Goal: Check status

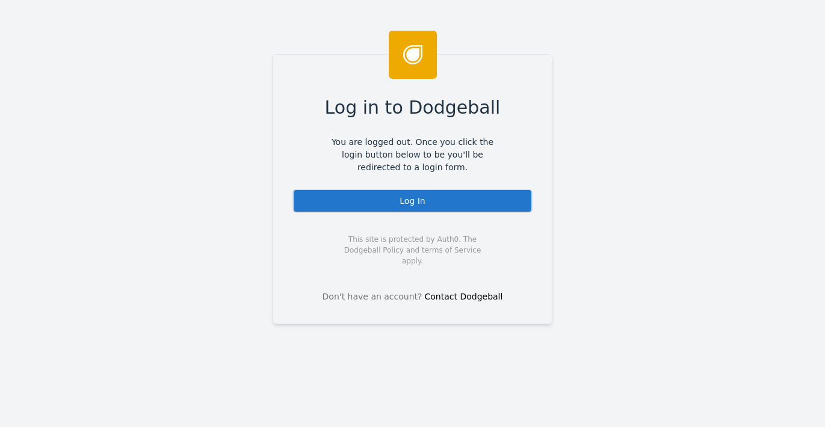
click at [355, 200] on div "Log In" at bounding box center [412, 201] width 240 height 24
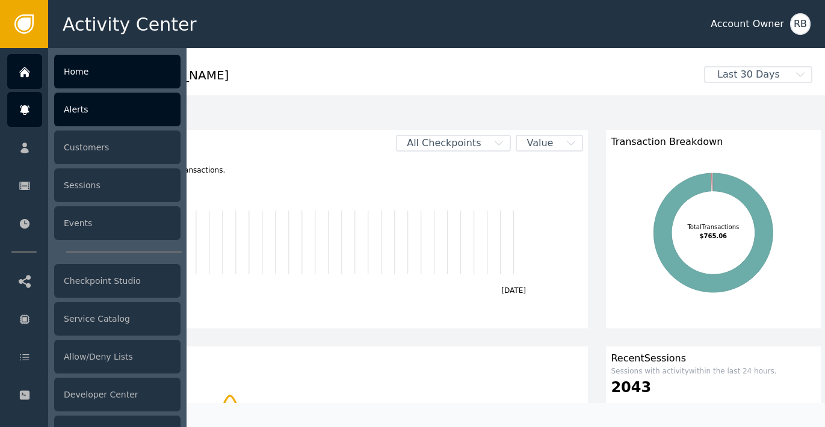
click at [60, 120] on div "Alerts" at bounding box center [117, 110] width 126 height 34
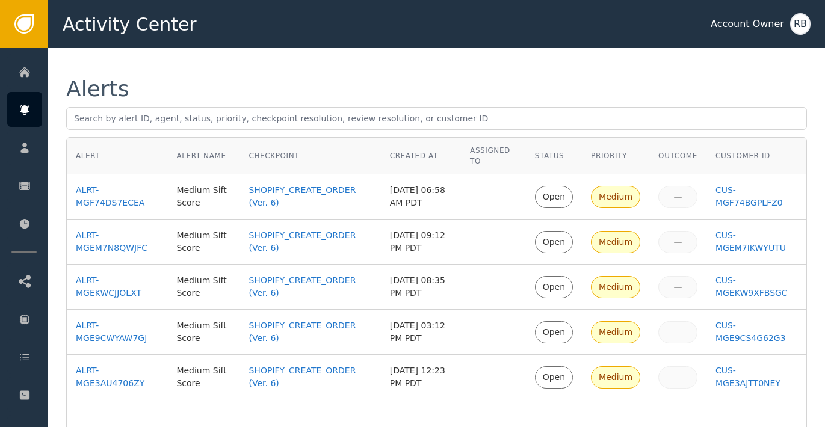
scroll to position [78, 0]
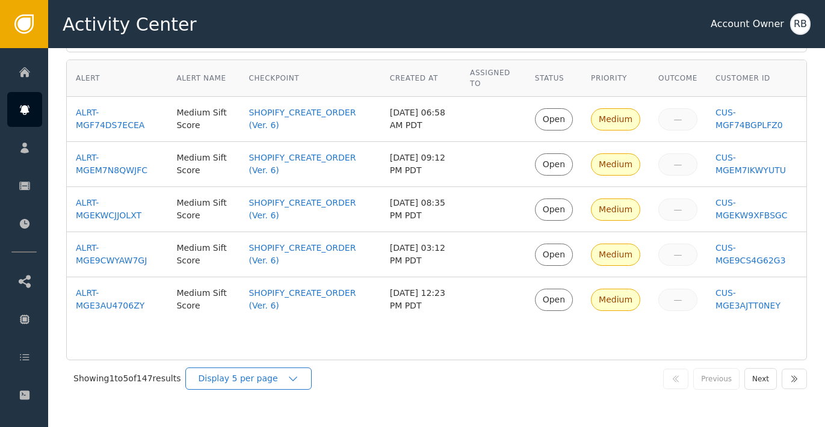
click at [268, 386] on div "Display 5 per page" at bounding box center [248, 378] width 126 height 22
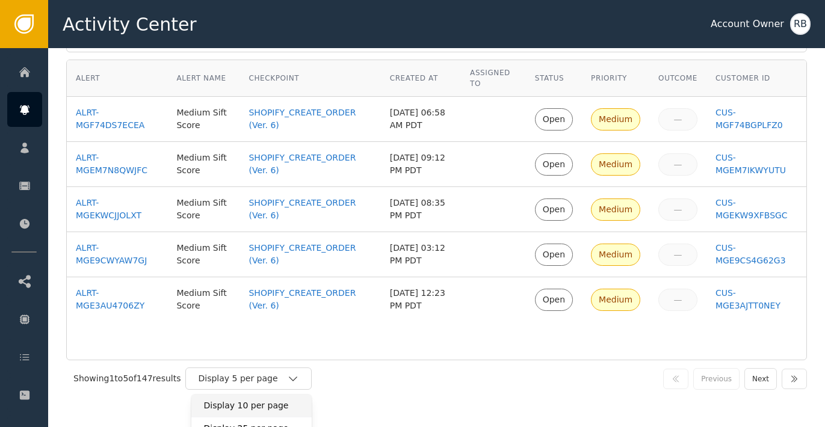
scroll to position [90, 0]
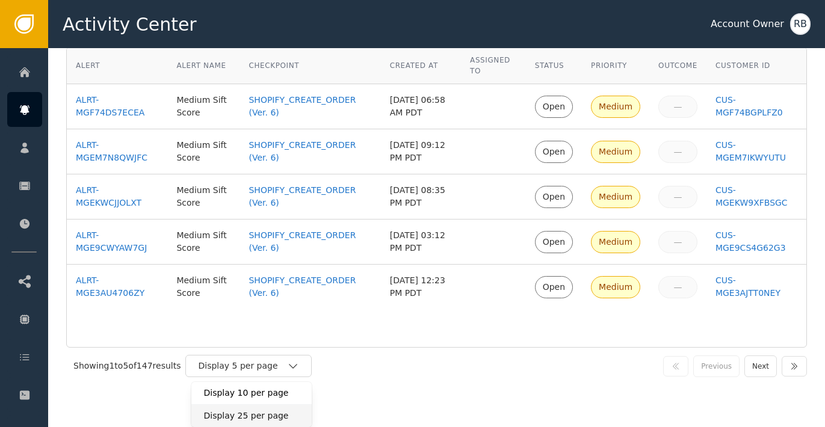
click at [257, 417] on div "Display 25 per page" at bounding box center [251, 416] width 96 height 13
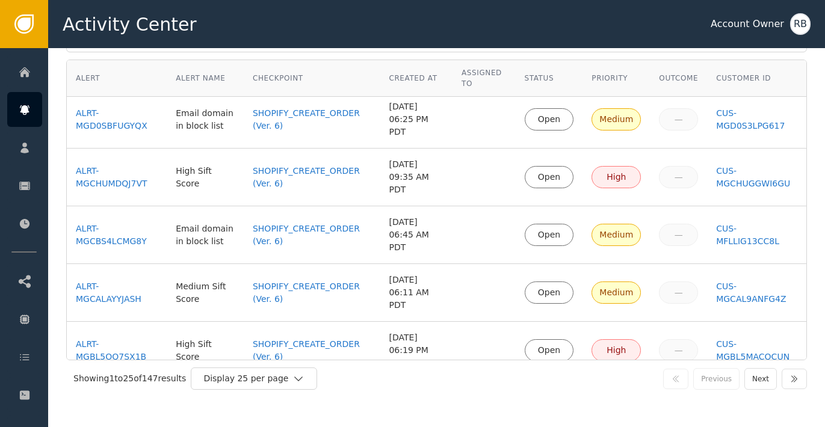
scroll to position [298, 0]
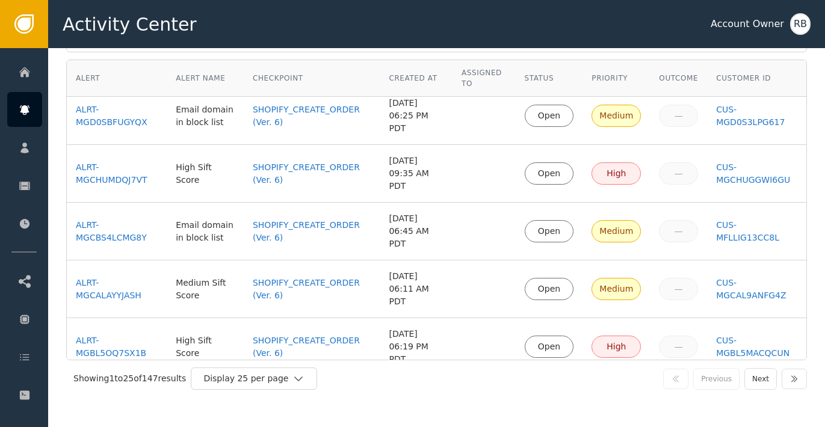
click at [211, 318] on td "High Sift Score" at bounding box center [205, 347] width 77 height 58
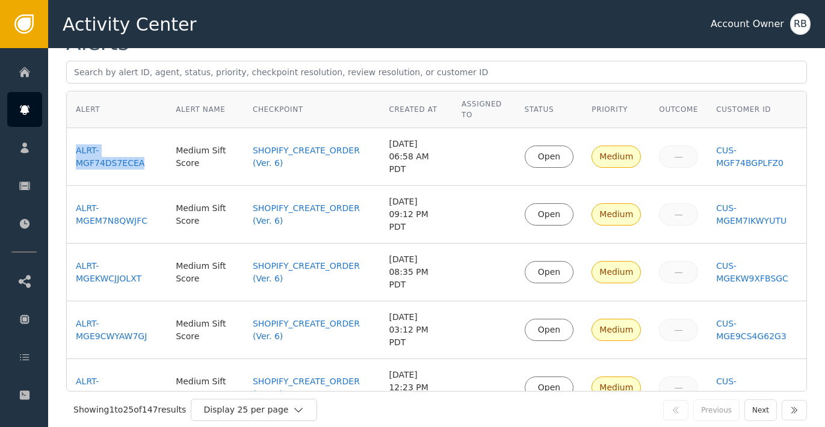
scroll to position [49, 0]
